Goal: Information Seeking & Learning: Learn about a topic

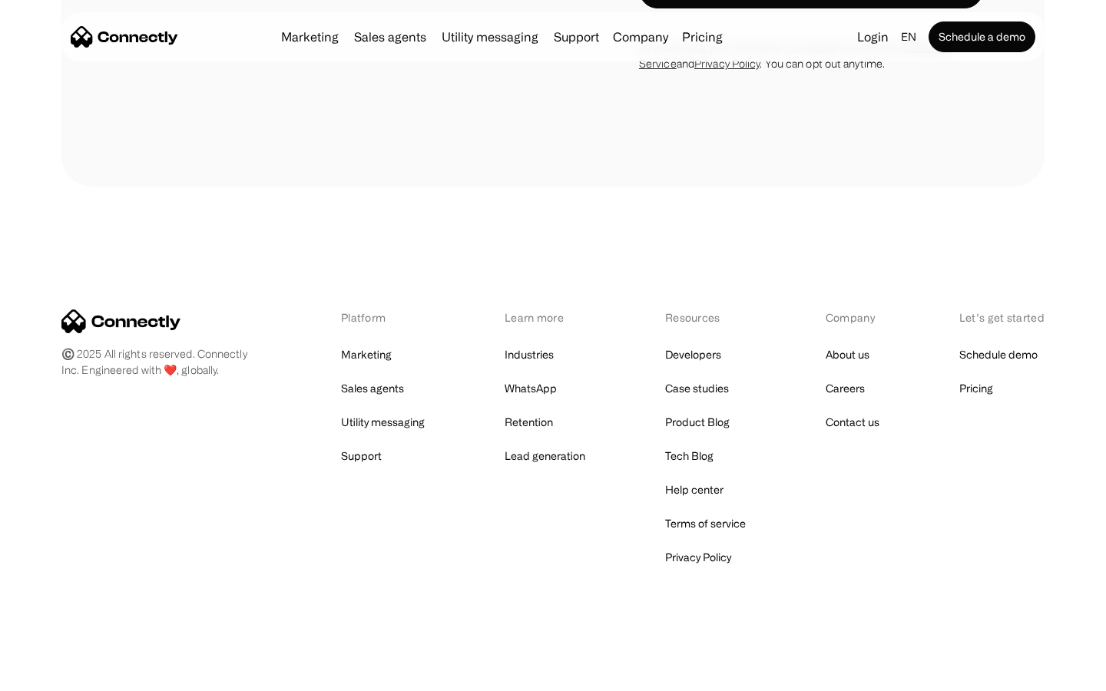
scroll to position [6025, 0]
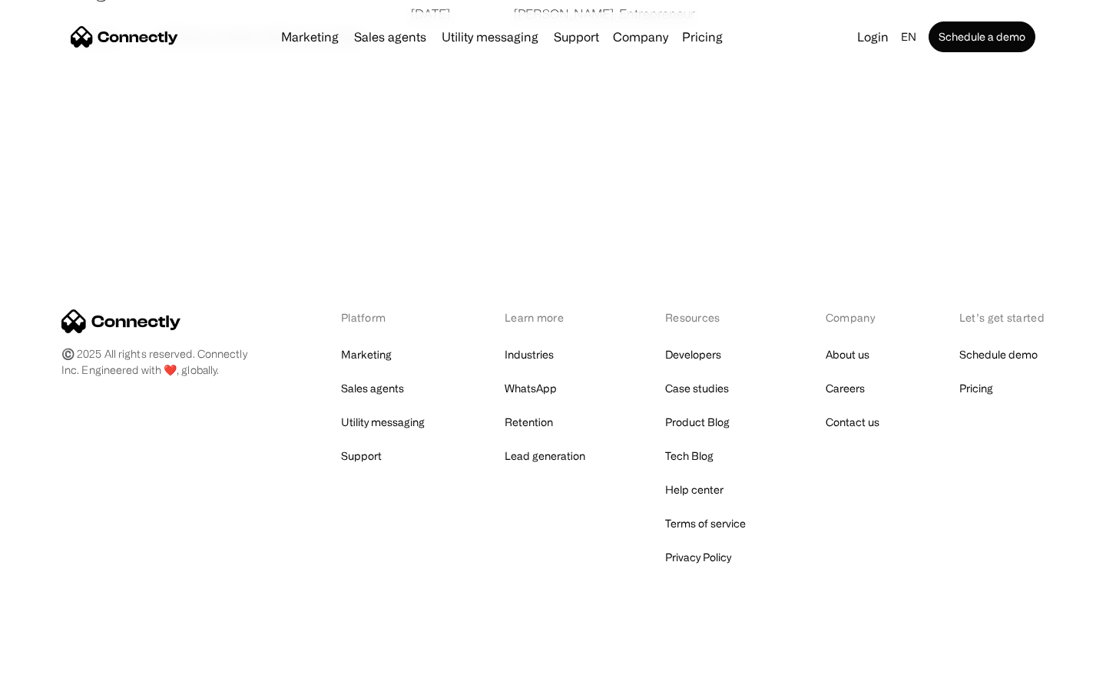
scroll to position [2950, 0]
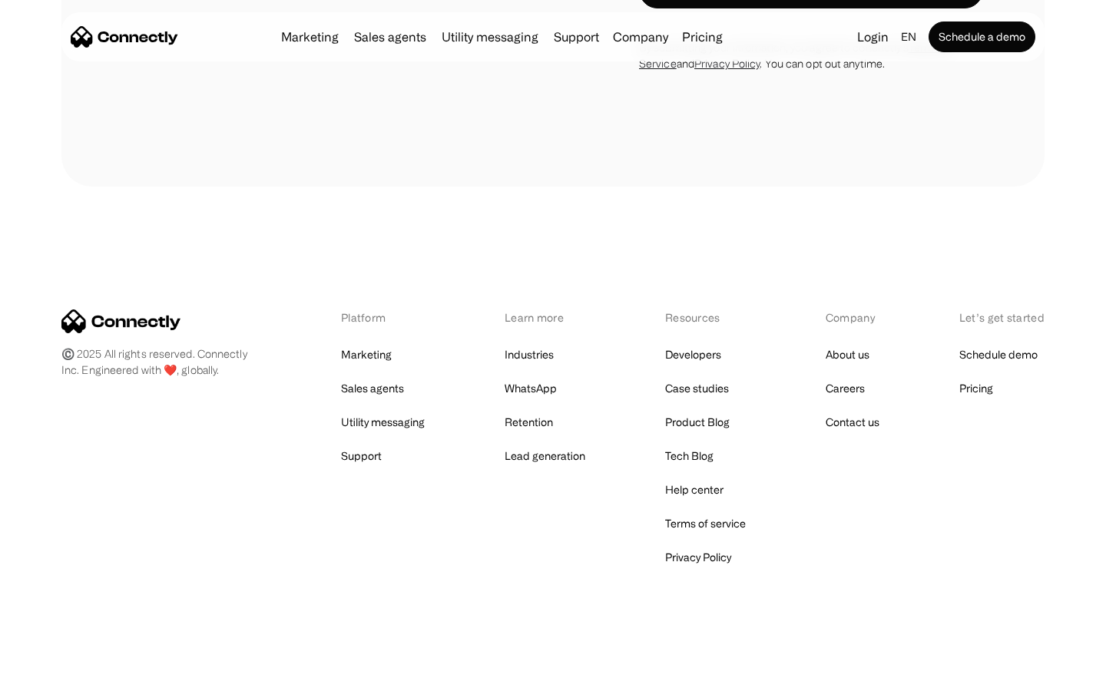
scroll to position [1315, 0]
